Goal: Navigation & Orientation: Find specific page/section

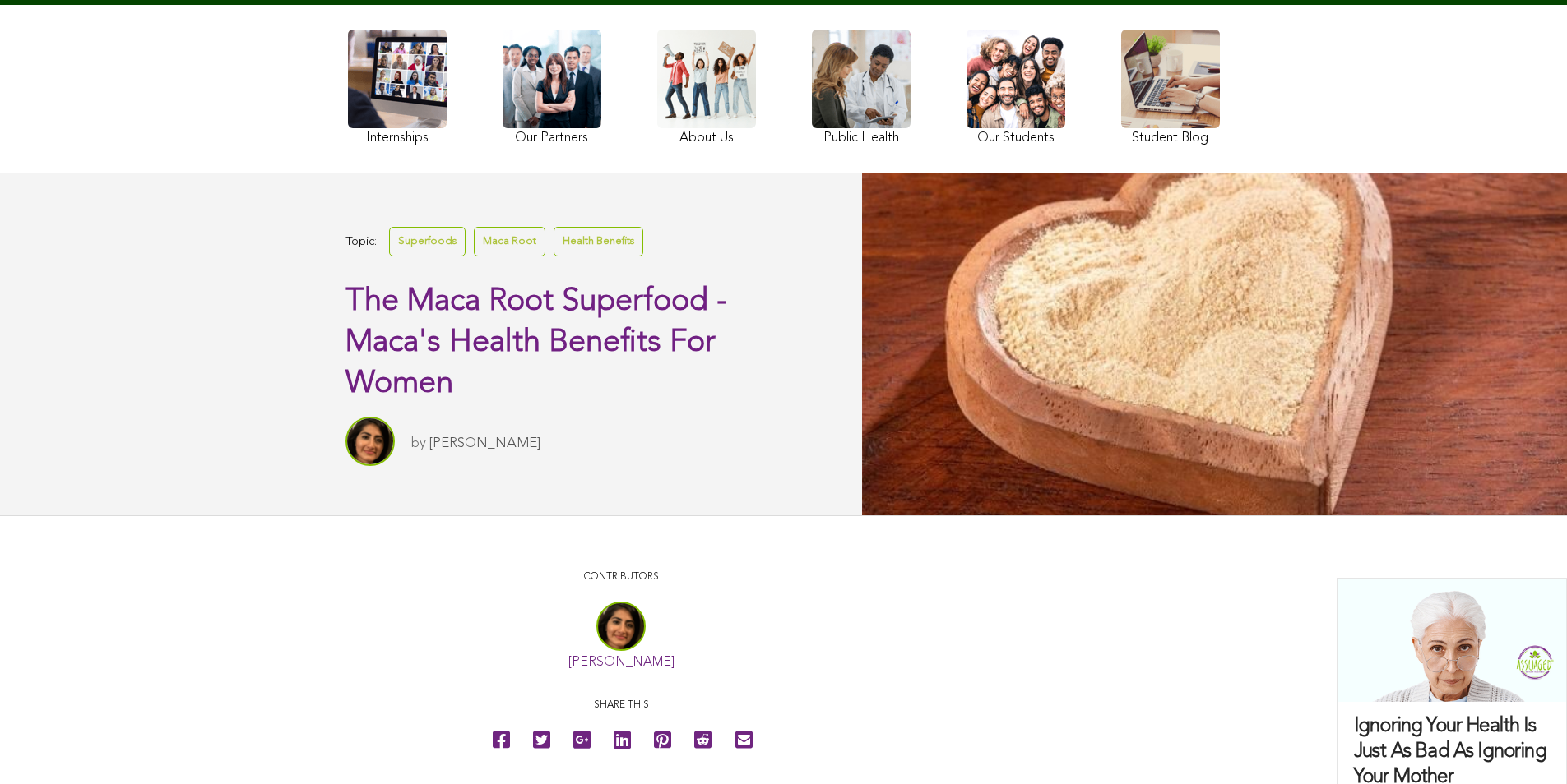
scroll to position [246, 0]
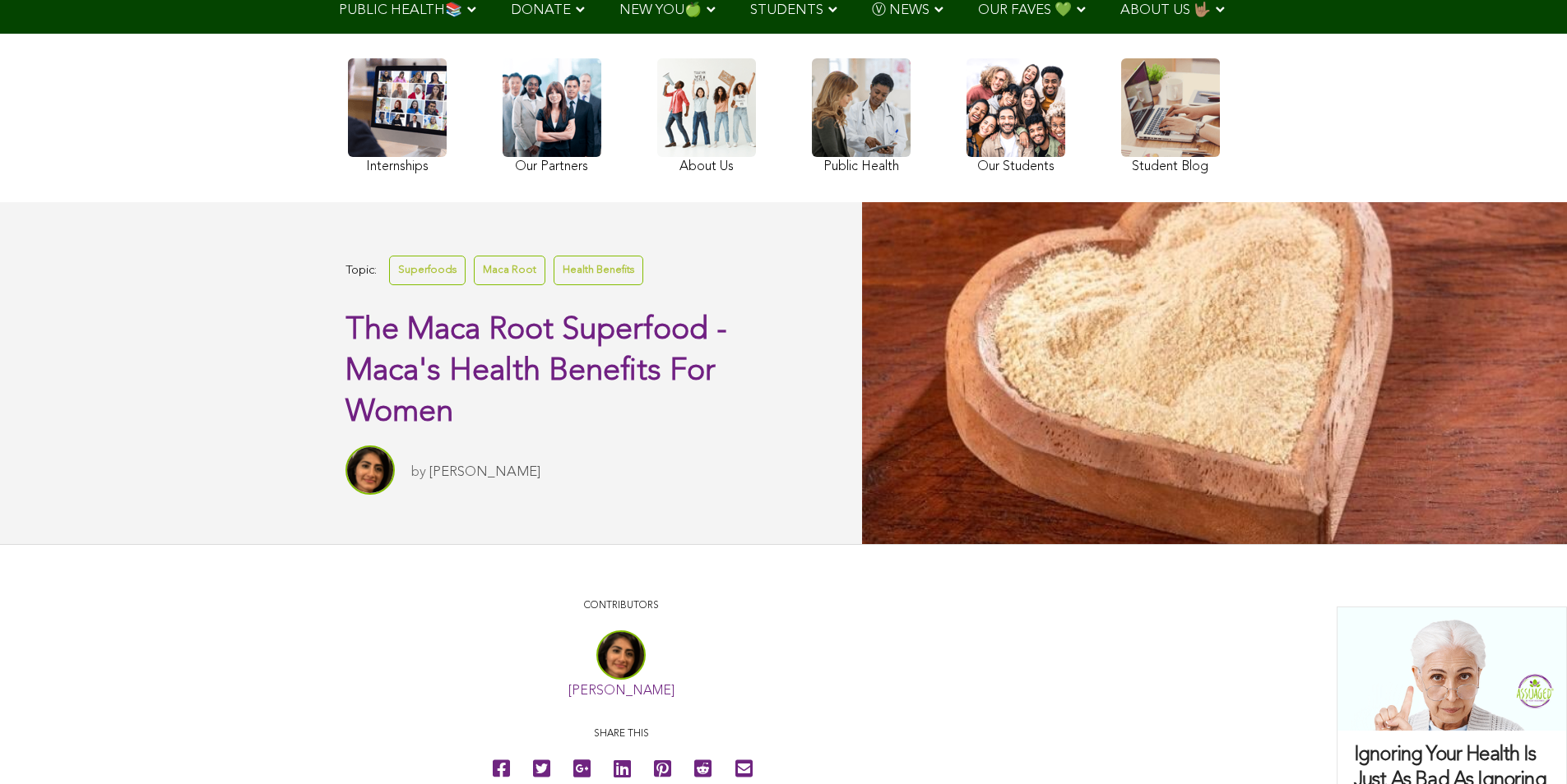
click at [678, 171] on link at bounding box center [706, 118] width 99 height 120
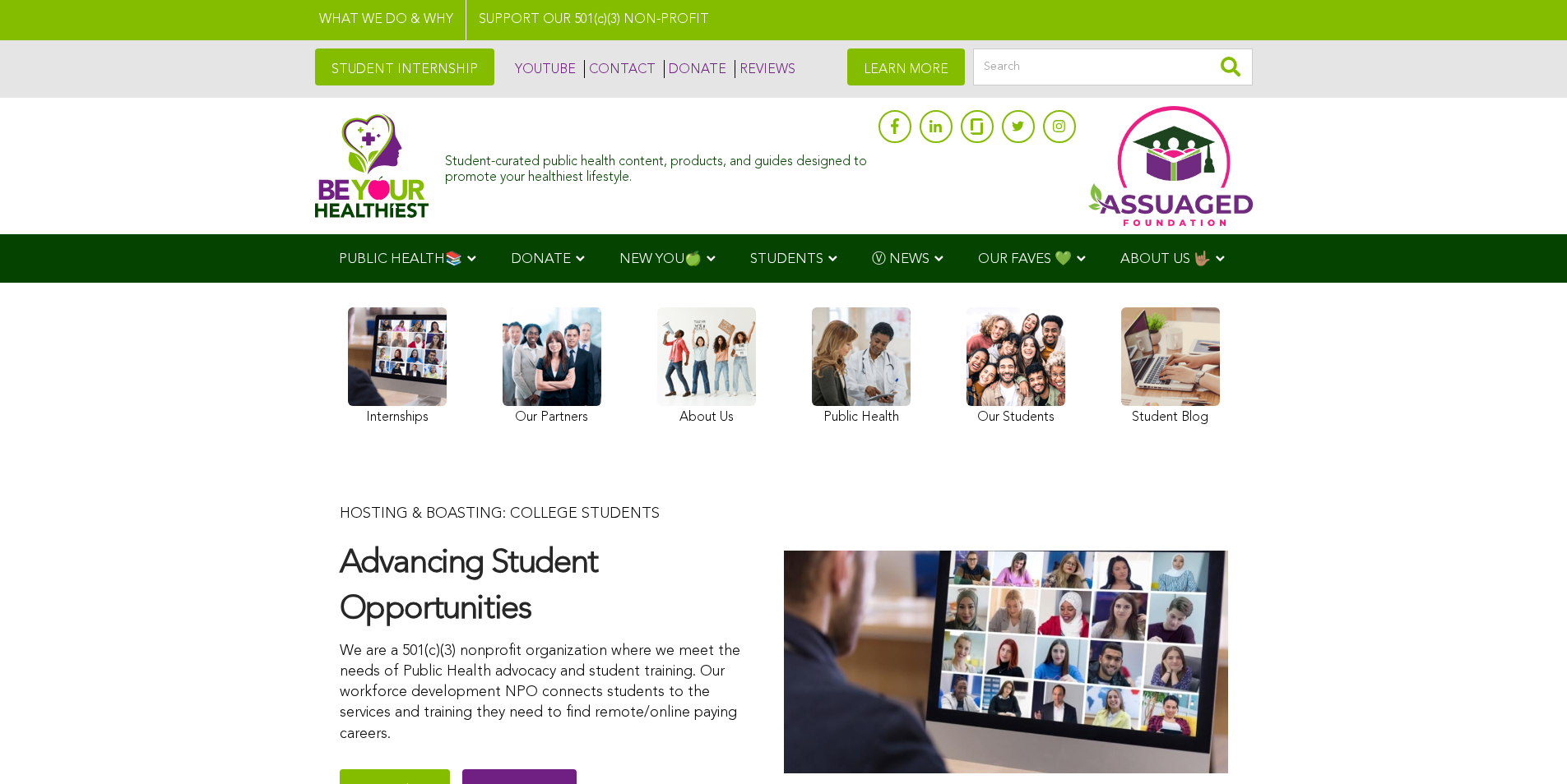
click at [394, 398] on link at bounding box center [397, 369] width 99 height 122
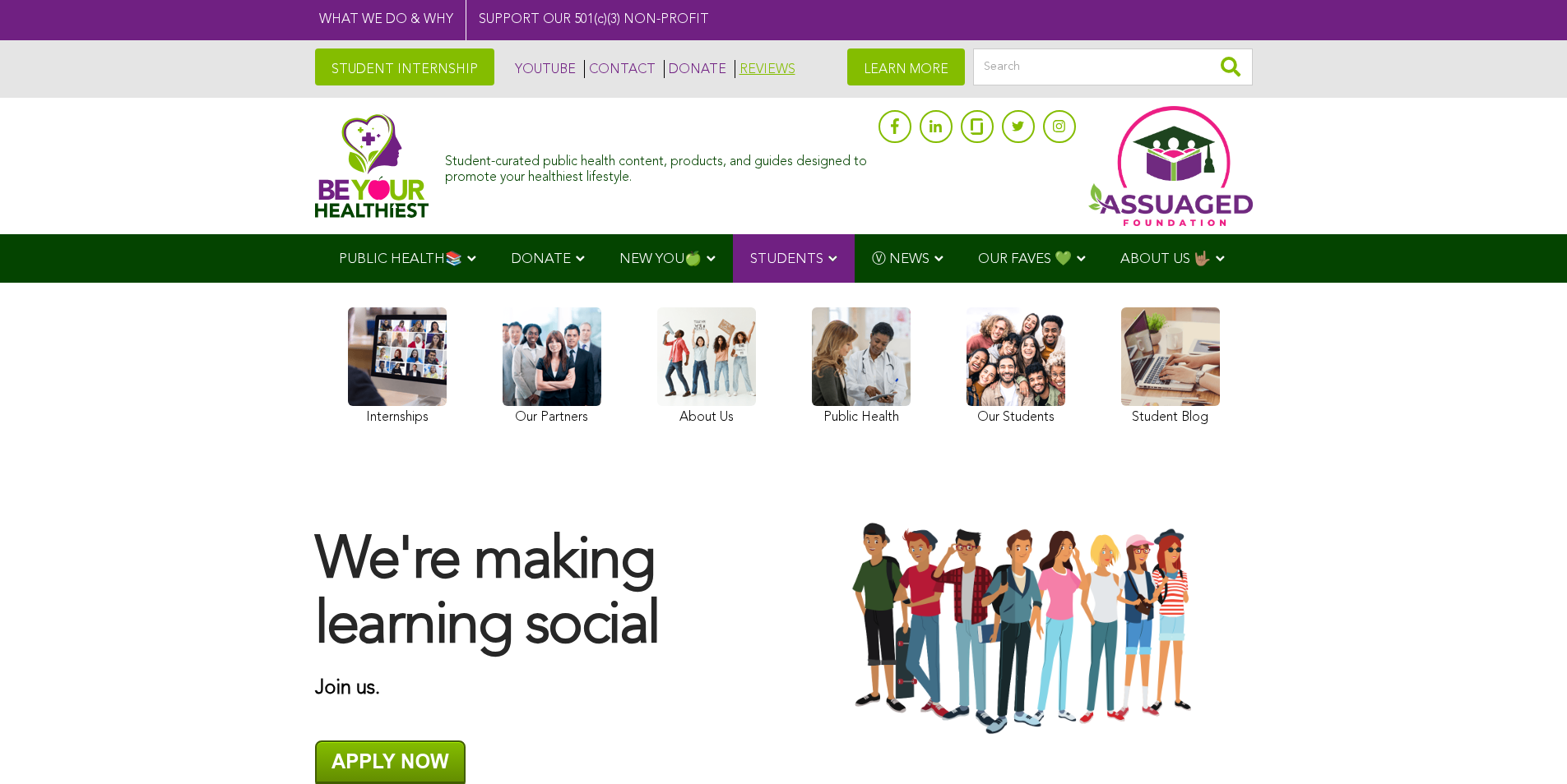
click at [734, 72] on link "REVIEWS" at bounding box center [765, 69] width 61 height 18
